Goal: Browse casually

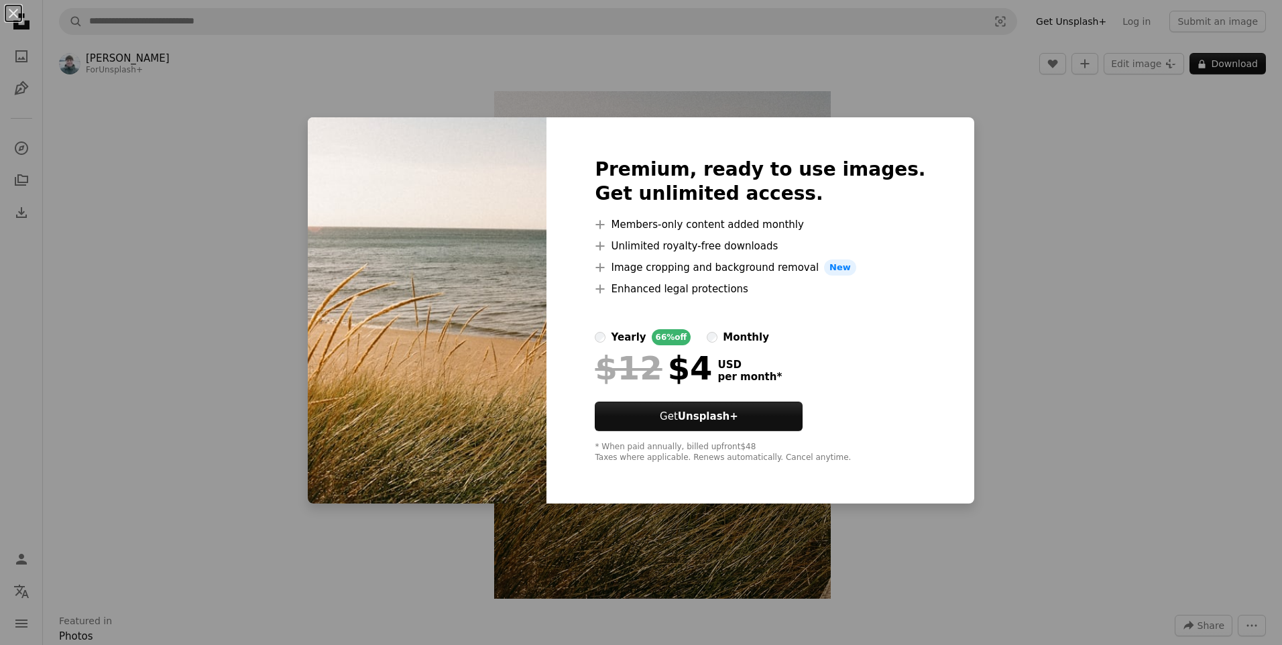
click at [997, 265] on div "An X shape Premium, ready to use images. Get unlimited access. A plus sign Memb…" at bounding box center [641, 322] width 1282 height 645
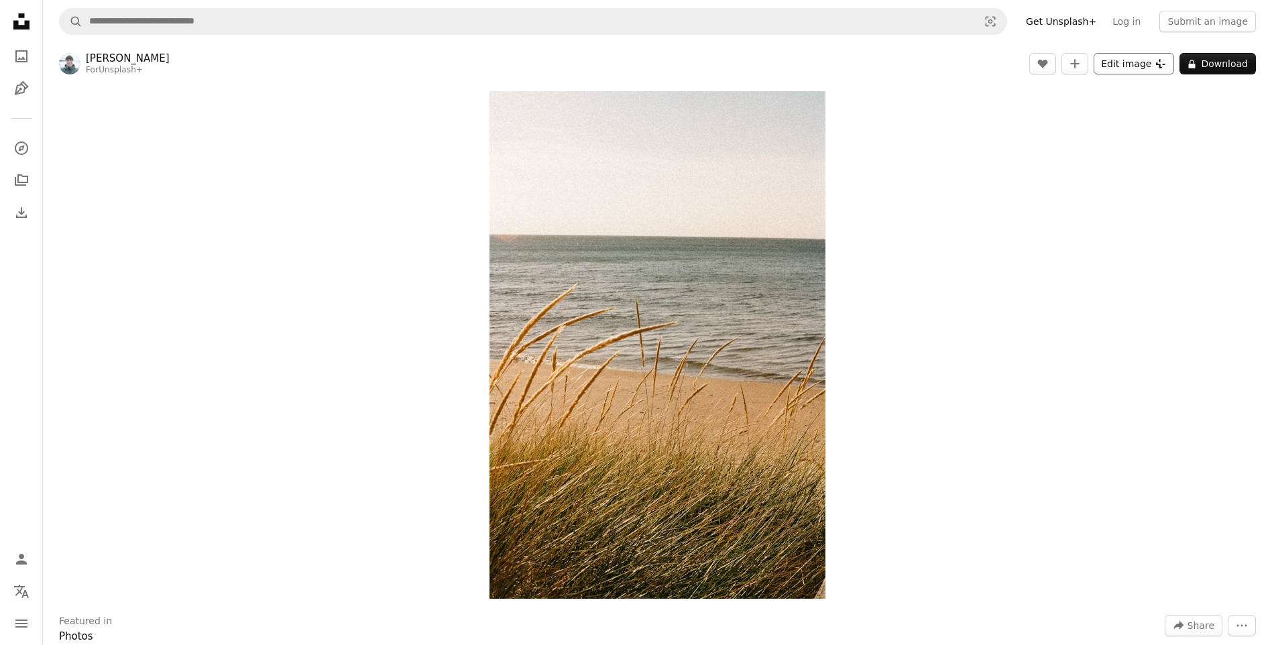
click at [1139, 72] on button "Edit image Plus sign for Unsplash+" at bounding box center [1134, 63] width 80 height 21
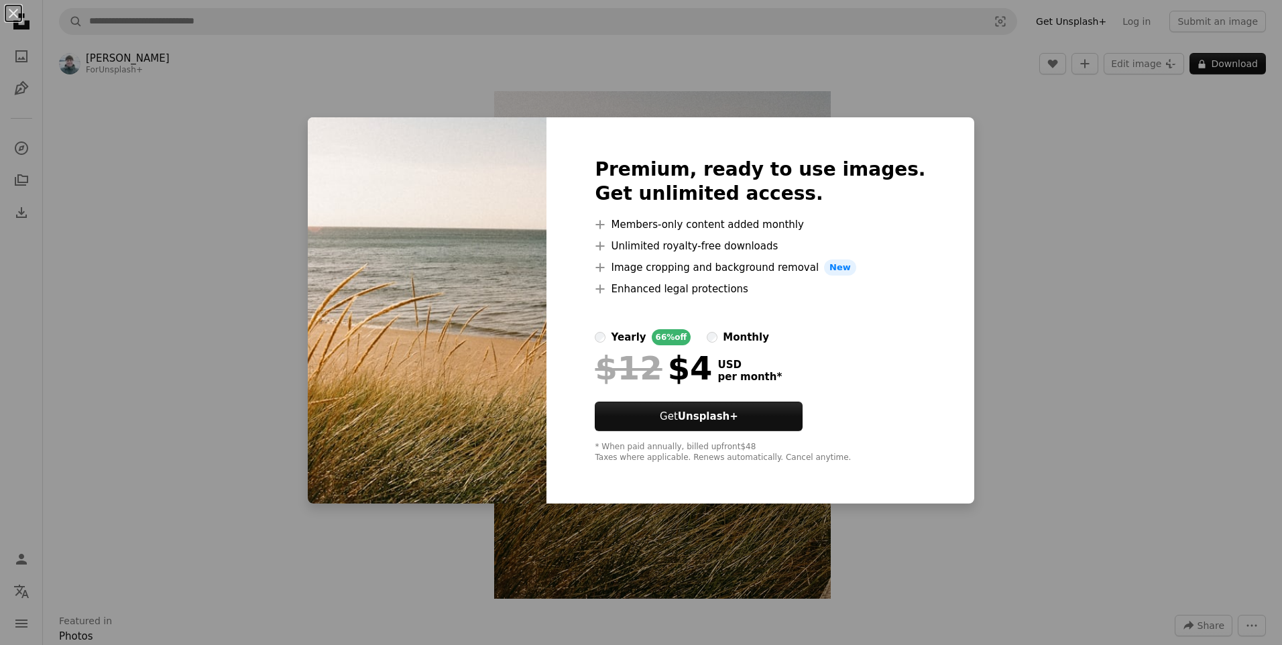
click at [1045, 338] on div "An X shape Premium, ready to use images. Get unlimited access. A plus sign Memb…" at bounding box center [641, 322] width 1282 height 645
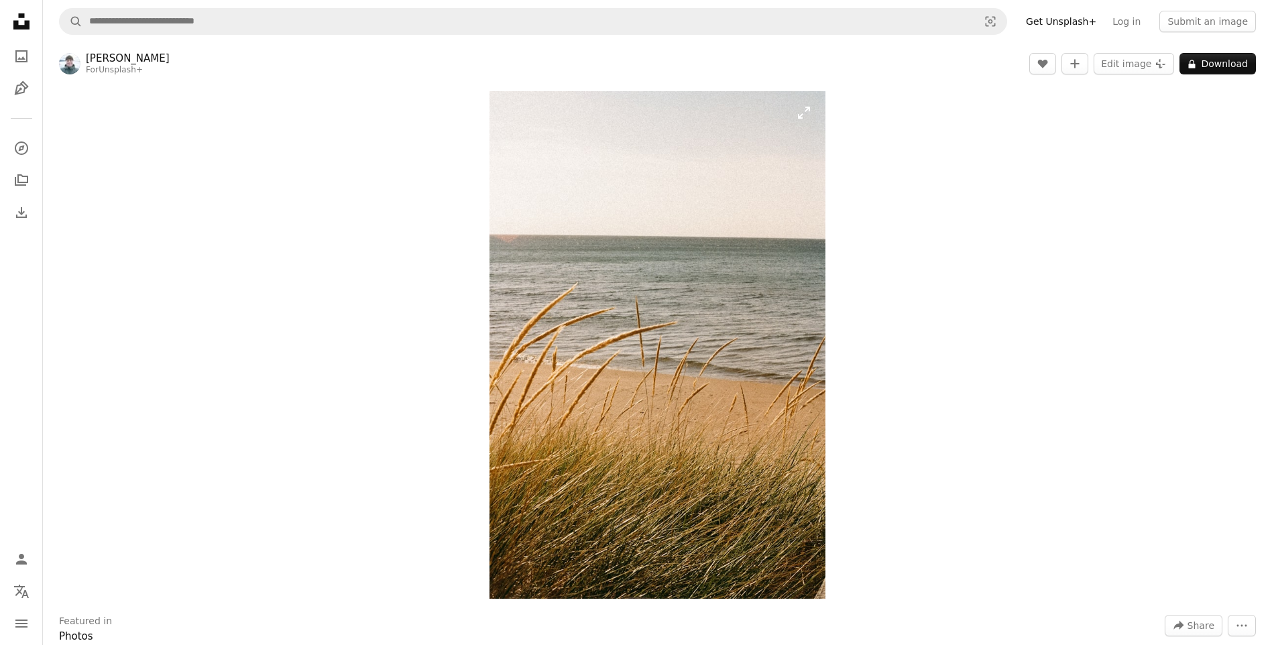
click at [734, 472] on img "Zoom in on this image" at bounding box center [658, 345] width 337 height 508
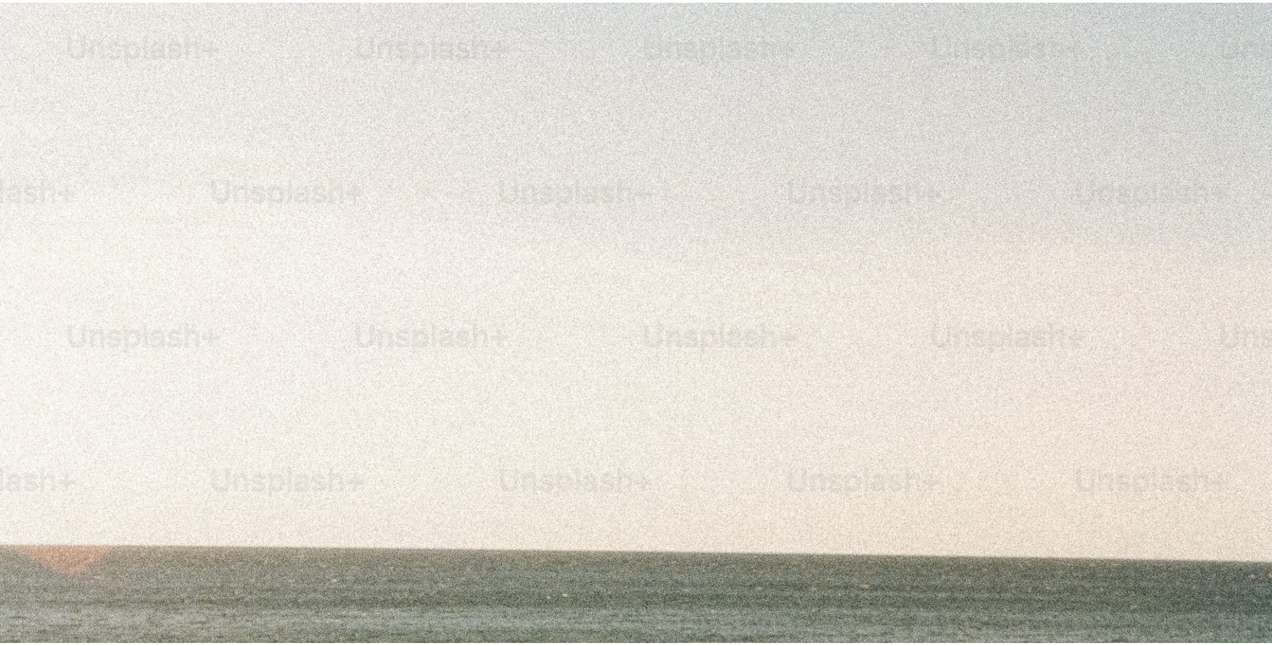
scroll to position [630, 0]
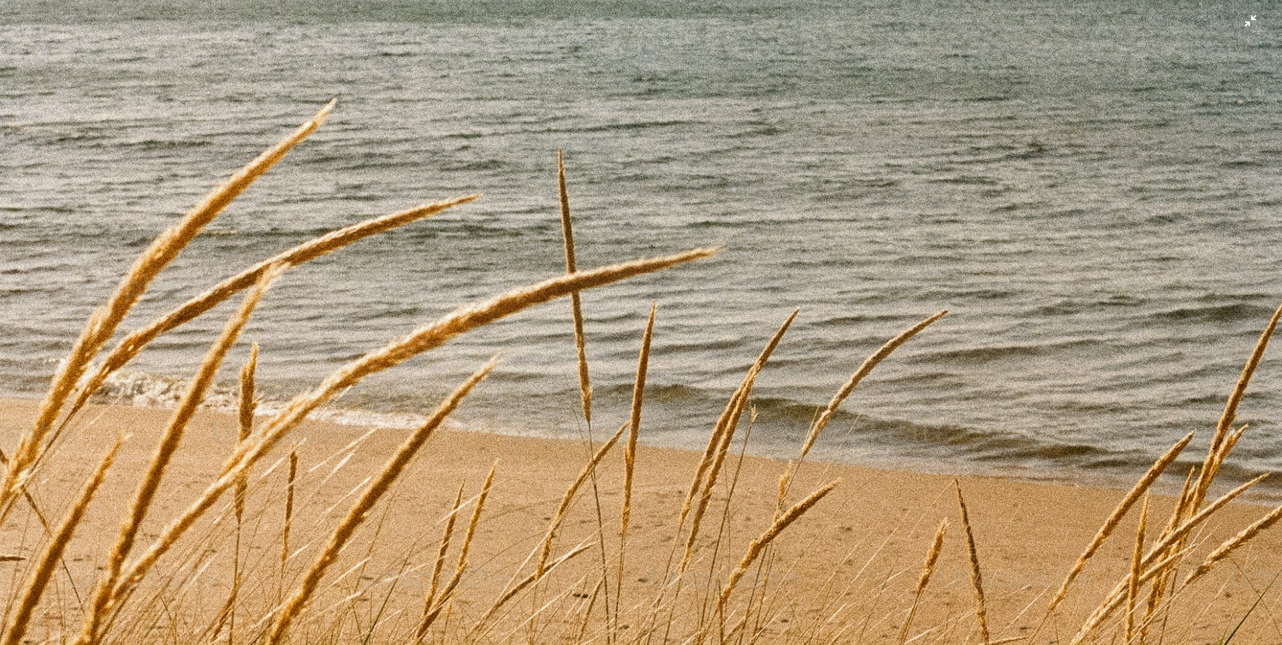
click at [939, 285] on img "Zoom out on this image" at bounding box center [641, 337] width 1284 height 1937
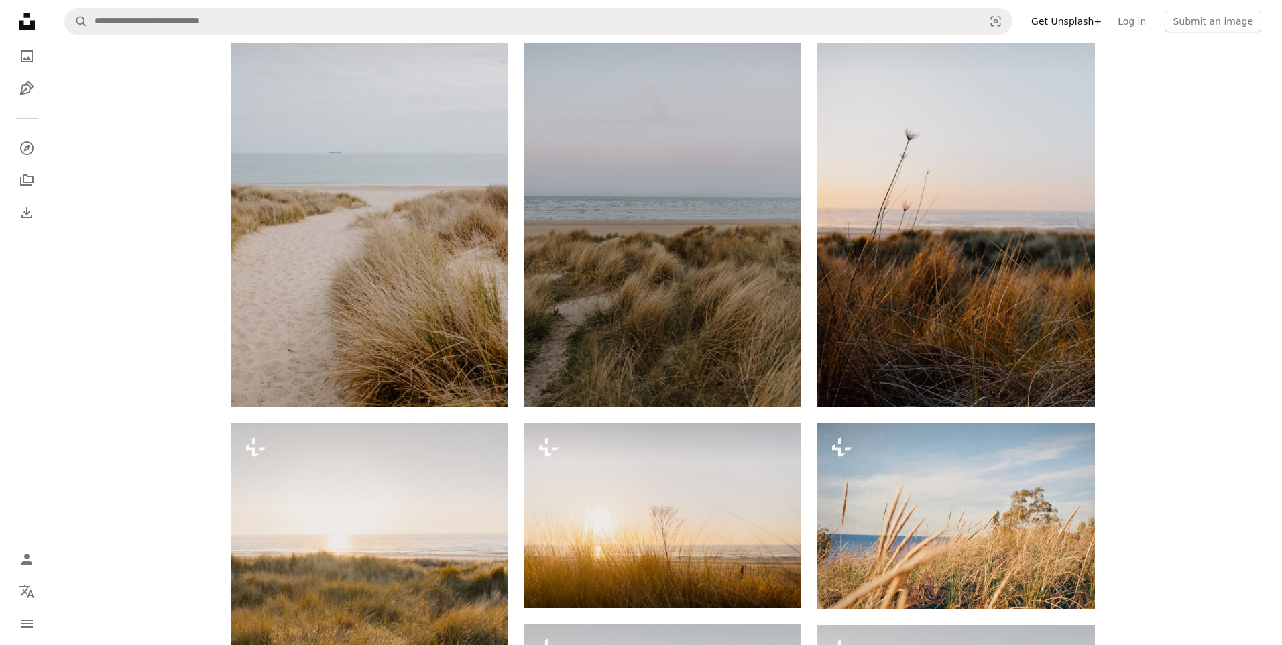
scroll to position [1789, 0]
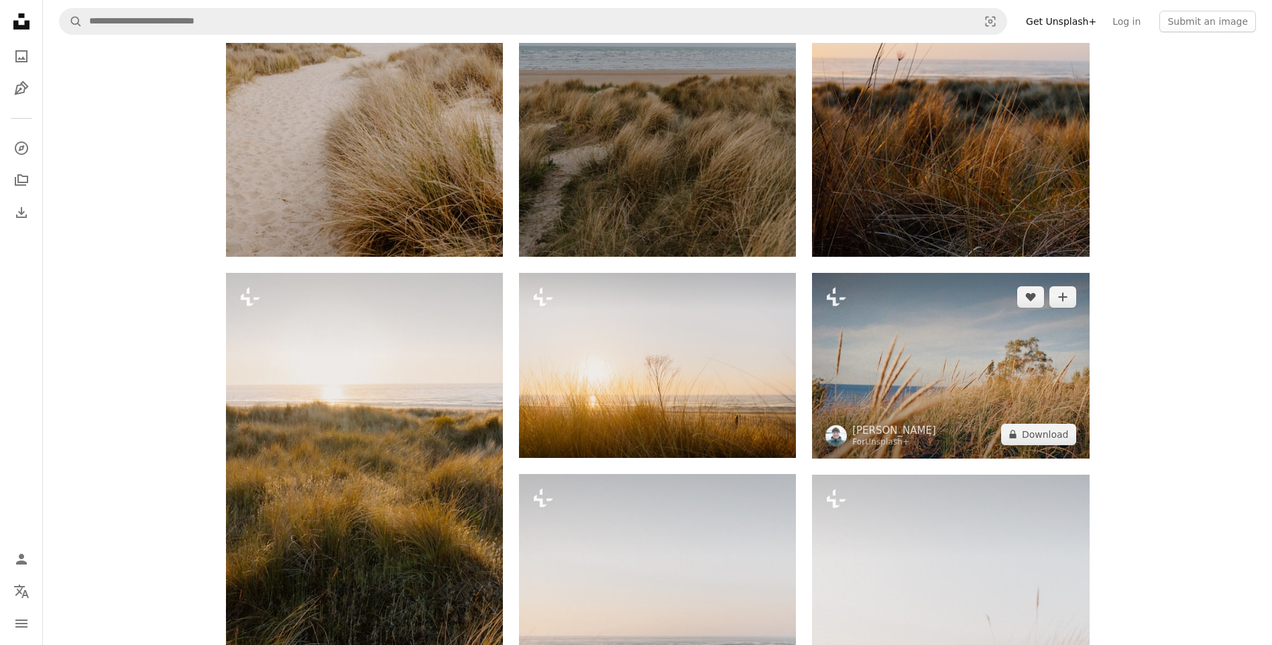
click at [890, 335] on img at bounding box center [950, 366] width 277 height 186
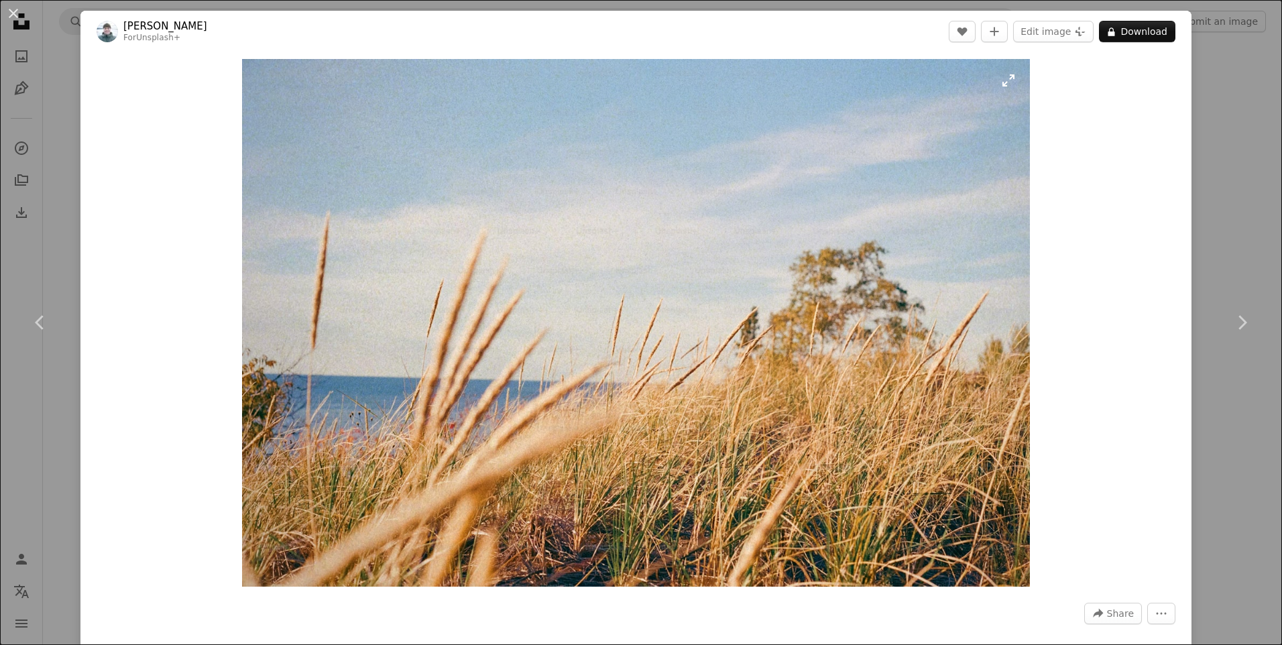
click at [883, 535] on img "Zoom in on this image" at bounding box center [636, 323] width 788 height 528
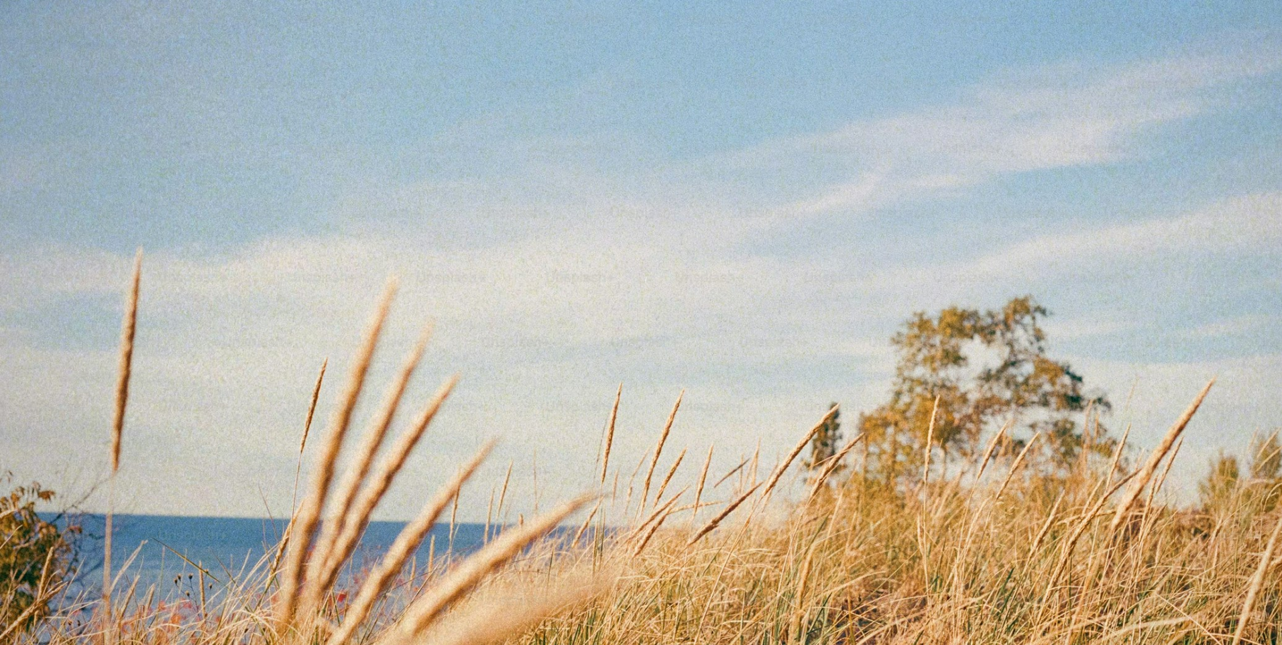
scroll to position [101, 0]
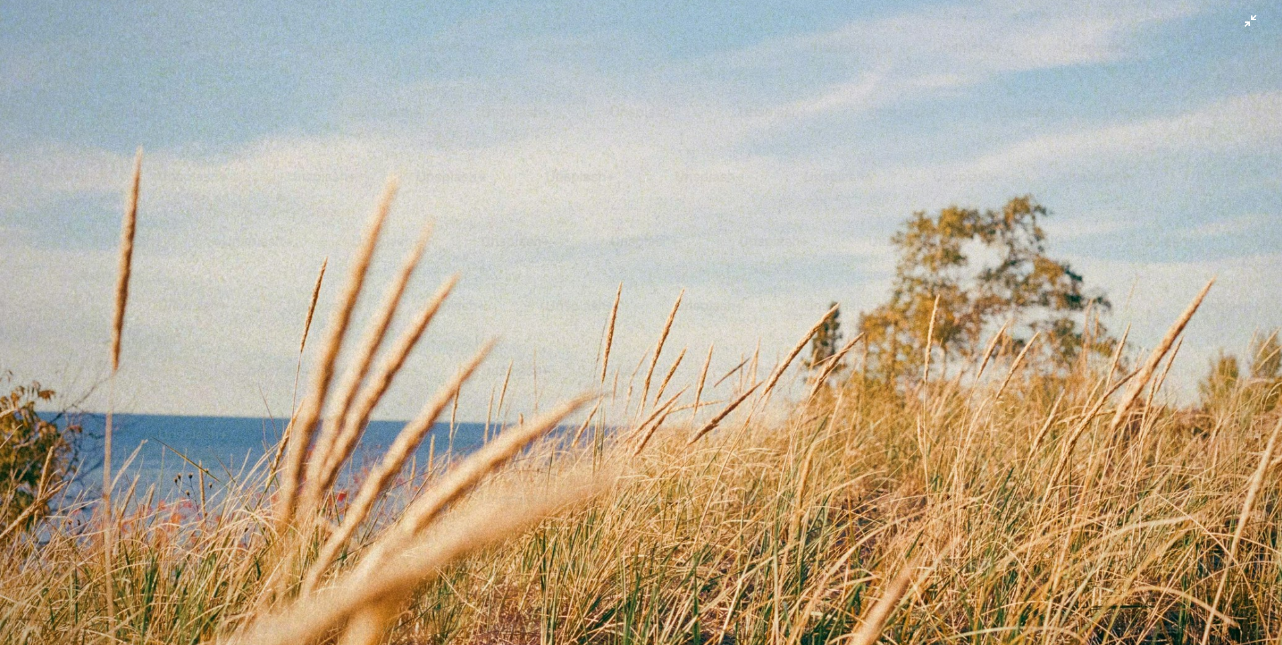
click at [883, 535] on img "Zoom out on this image" at bounding box center [641, 329] width 1284 height 860
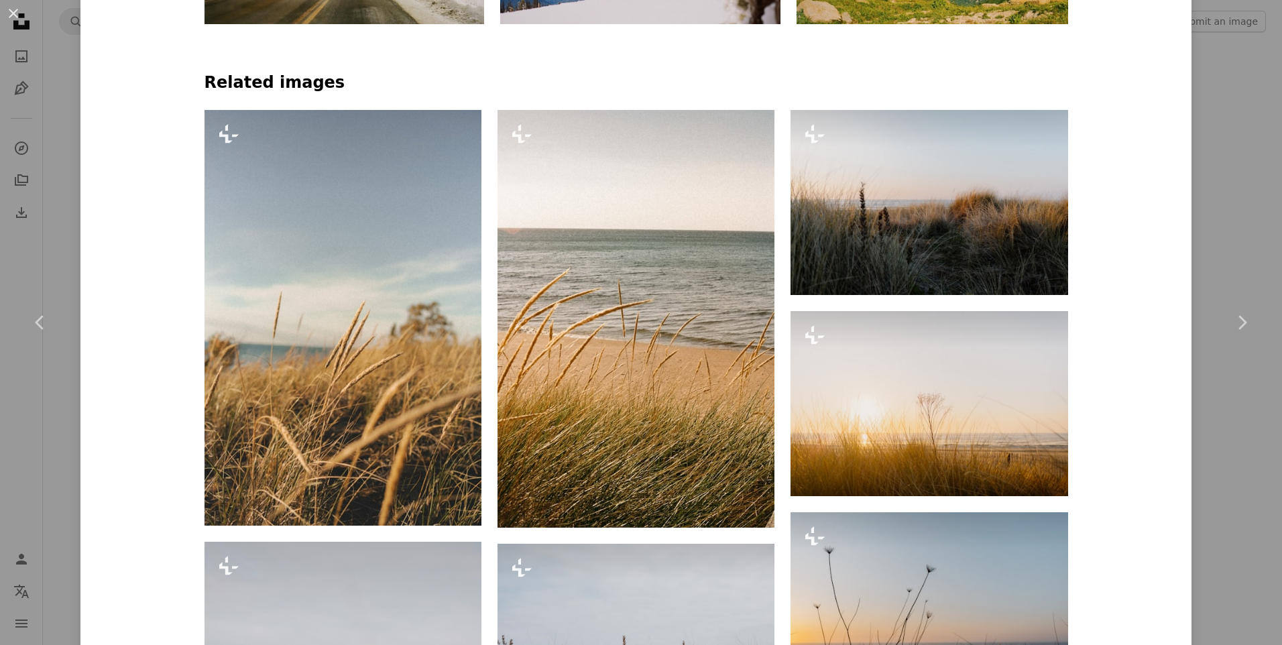
scroll to position [983, 0]
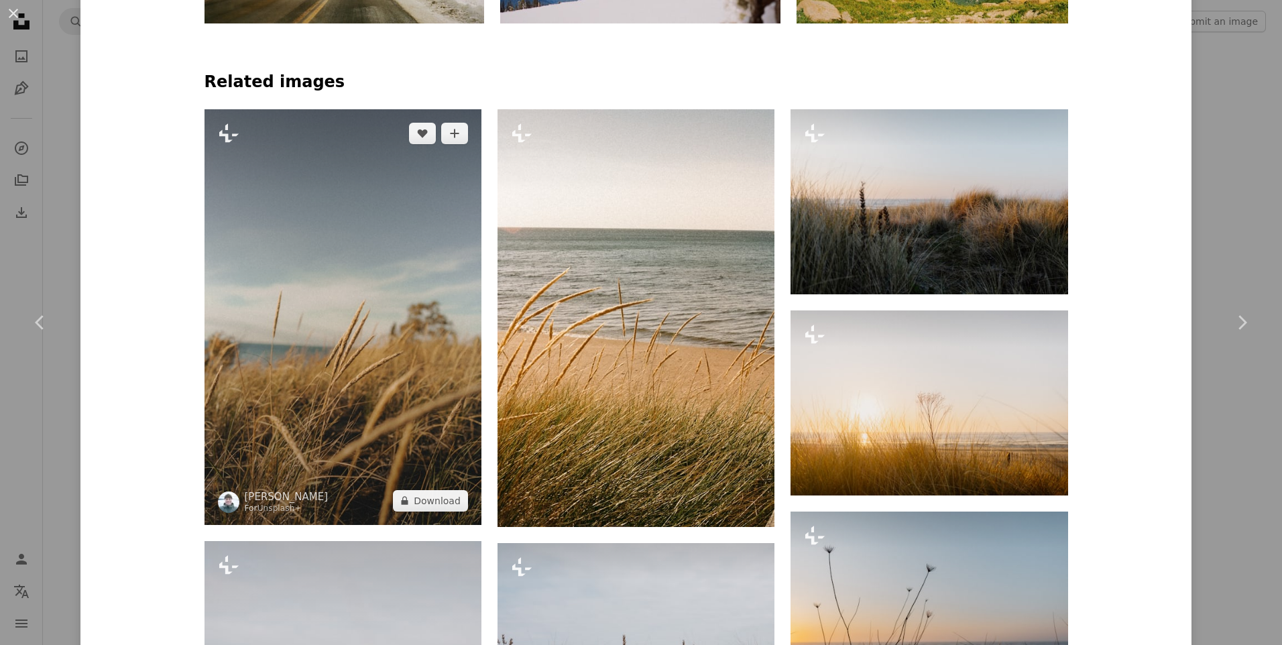
click at [355, 384] on img at bounding box center [343, 317] width 277 height 416
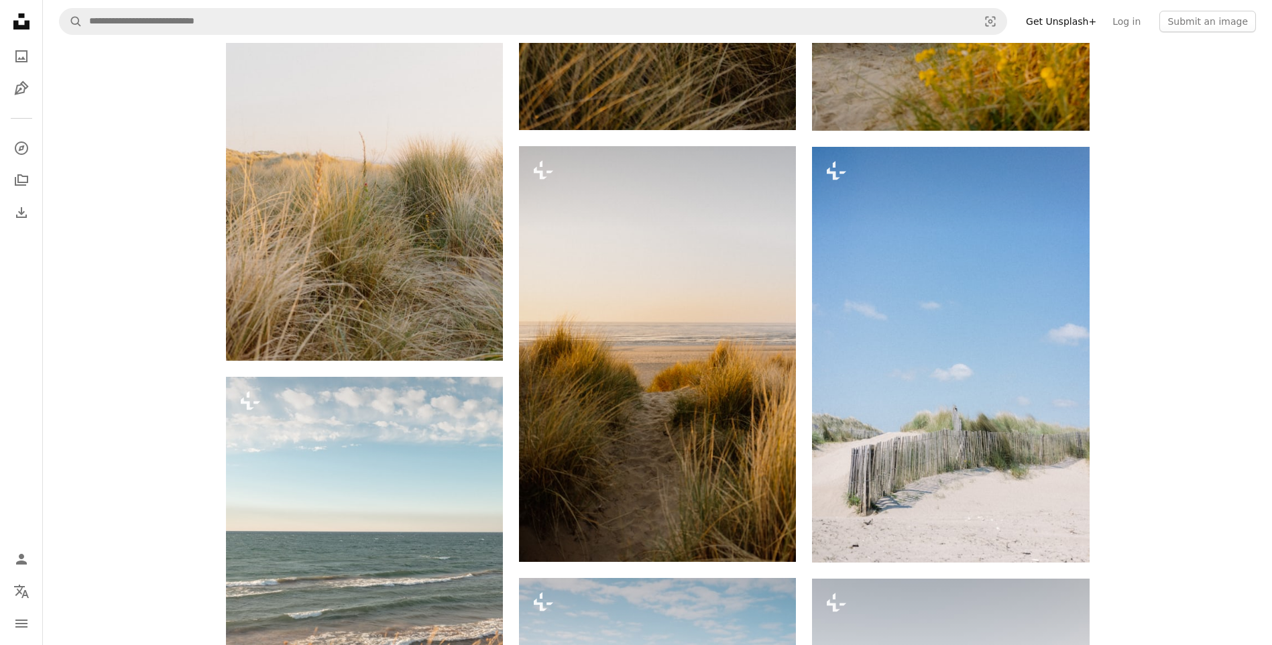
scroll to position [2549, 0]
